Goal: Task Accomplishment & Management: Manage account settings

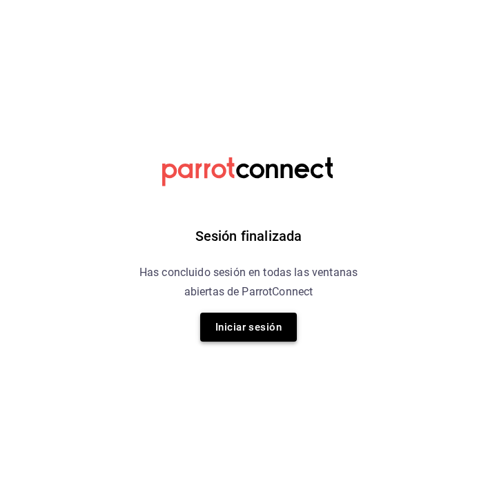
click at [264, 338] on button "Iniciar sesión" at bounding box center [248, 327] width 97 height 29
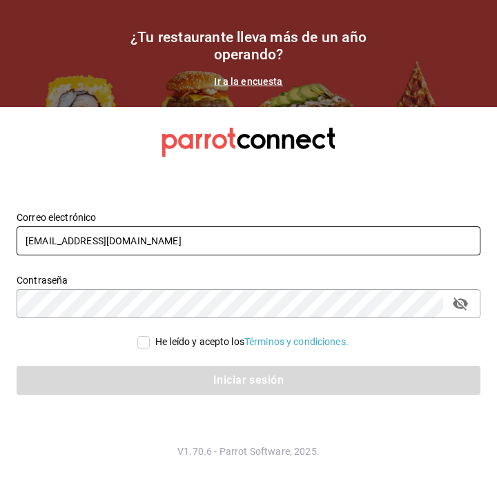
type input "jimenezrohusa1@gmail.com"
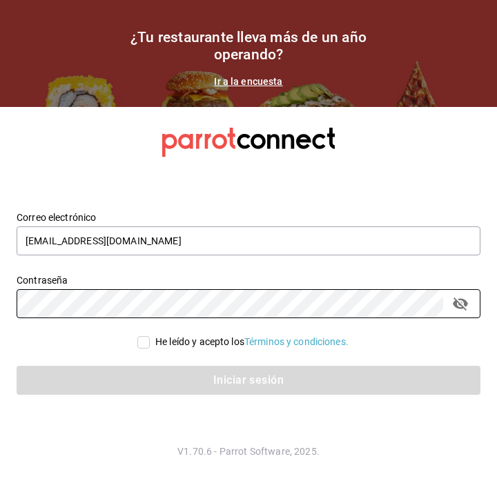
click at [150, 344] on span "He leído y acepto los Términos y condiciones." at bounding box center [249, 342] width 199 height 14
click at [150, 344] on input "He leído y acepto los Términos y condiciones." at bounding box center [143, 342] width 12 height 12
checkbox input "true"
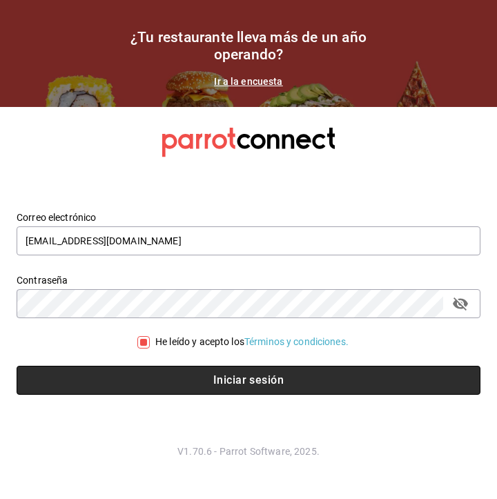
click at [246, 368] on button "Iniciar sesión" at bounding box center [249, 380] width 464 height 29
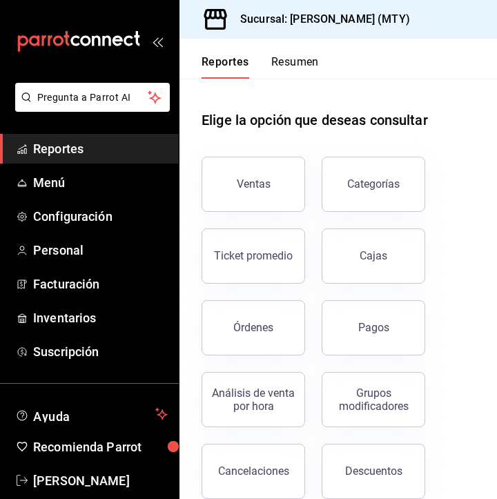
click at [284, 63] on button "Resumen" at bounding box center [295, 66] width 48 height 23
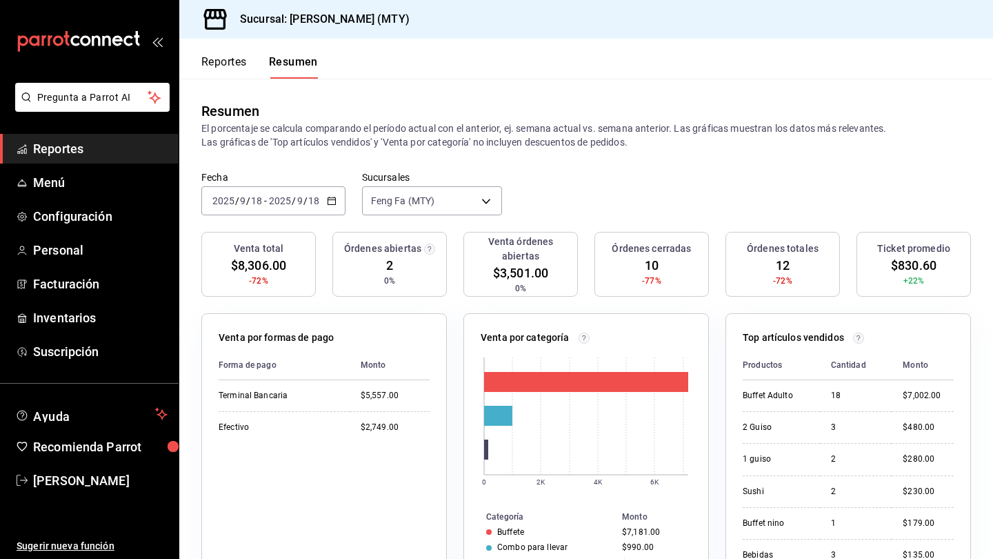
click at [315, 202] on input "18" at bounding box center [314, 200] width 12 height 11
click at [297, 203] on input "9" at bounding box center [300, 200] width 7 height 11
click at [303, 324] on li "Mes actual" at bounding box center [266, 335] width 129 height 31
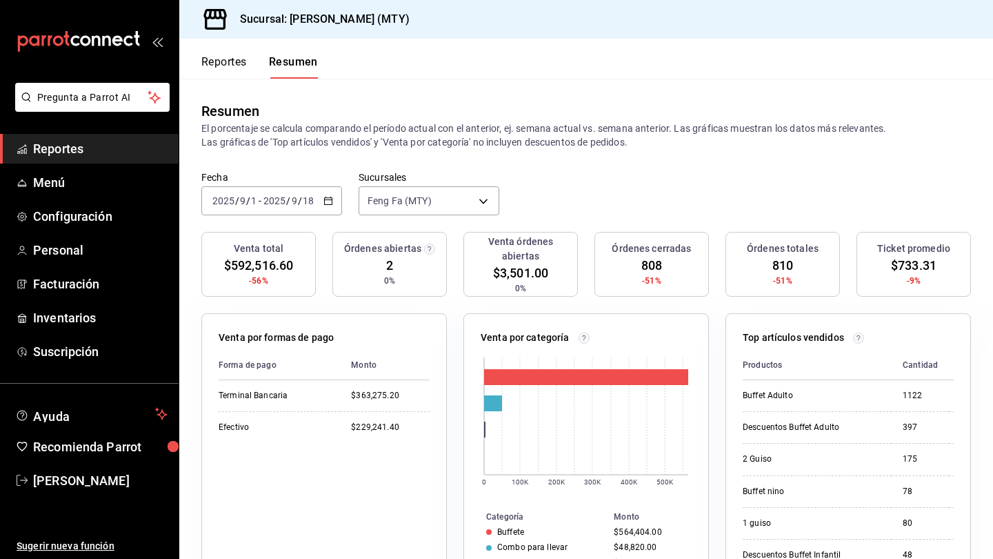
click at [324, 210] on div "2025-09-01 2025 / 9 / 1 - 2025-09-18 2025 / 9 / 18" at bounding box center [271, 200] width 141 height 29
click at [299, 252] on li "Hoy" at bounding box center [266, 242] width 129 height 31
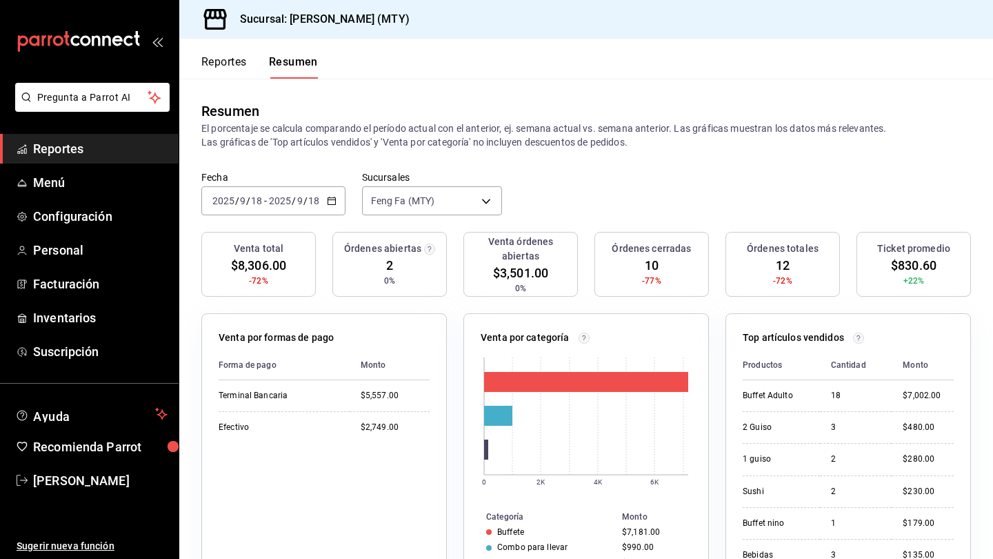
click at [333, 249] on div "Órdenes abiertas 2 0%" at bounding box center [390, 264] width 115 height 65
click at [229, 68] on button "Reportes" at bounding box center [224, 66] width 46 height 23
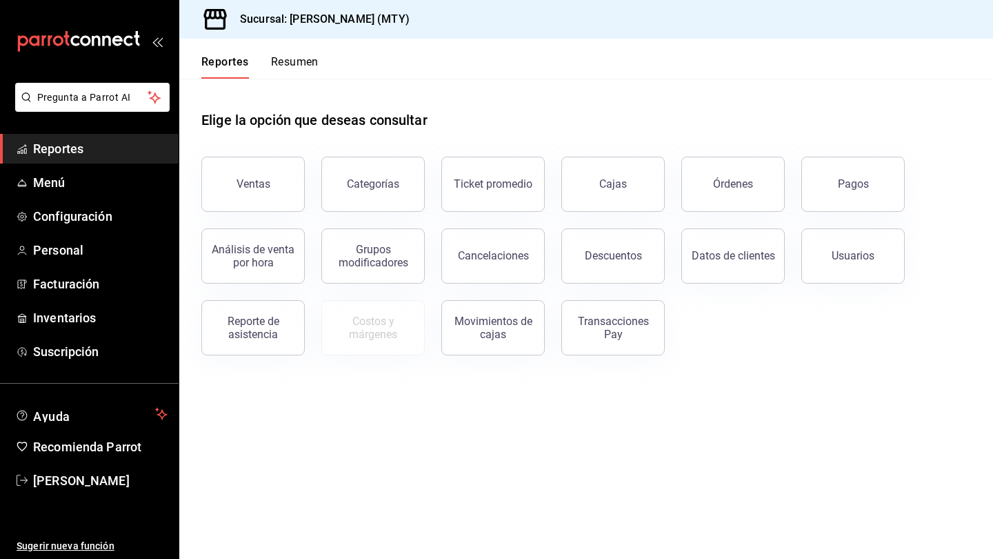
click at [306, 67] on button "Resumen" at bounding box center [295, 66] width 48 height 23
